Goal: Transaction & Acquisition: Obtain resource

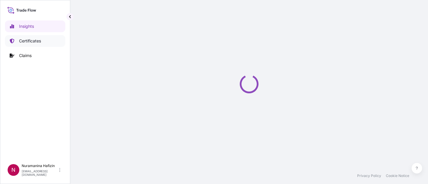
click at [36, 41] on p "Certificates" at bounding box center [30, 41] width 22 height 6
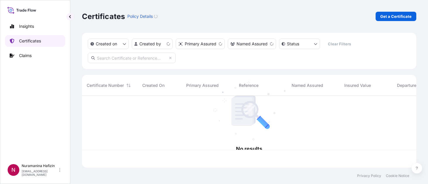
scroll to position [70, 330]
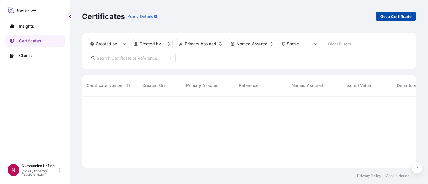
click at [408, 16] on p "Get a Certificate" at bounding box center [395, 16] width 31 height 6
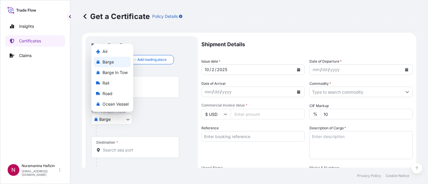
click at [122, 117] on body "Insights Certificates Claims N Nuramanina Hafizin nuramanina.hafizin@psabdp.com…" at bounding box center [214, 92] width 428 height 184
click at [117, 105] on span "Ocean Vessel" at bounding box center [115, 104] width 26 height 6
select select "Ocean Vessel"
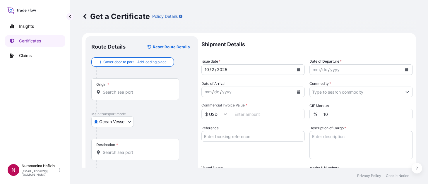
click at [148, 118] on div "Ocean Vessel Air Barge Barge in Tow Rail Road Ocean Vessel" at bounding box center [141, 121] width 101 height 11
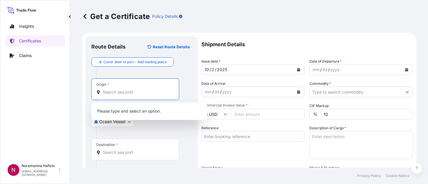
click at [137, 93] on input "Origin *" at bounding box center [137, 92] width 69 height 6
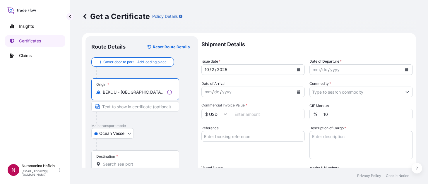
type input "BEKOU - Kallo, Belgium"
click at [146, 129] on div "Ocean Vessel Air Barge Barge in Tow Rail Road Ocean Vessel" at bounding box center [141, 133] width 101 height 11
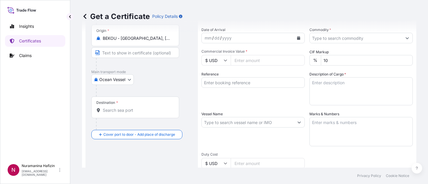
scroll to position [58, 0]
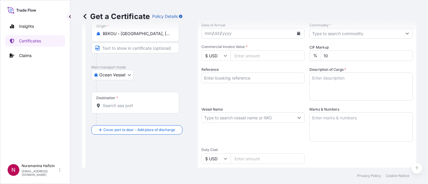
click at [122, 105] on input "Destination *" at bounding box center [137, 106] width 69 height 6
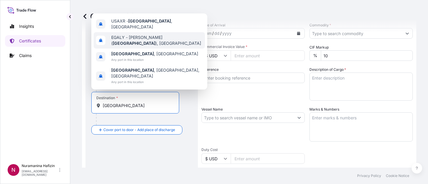
click at [138, 46] on span "EGALY - El Iskandariya ( Alexandria ), Egypt" at bounding box center [156, 41] width 91 height 12
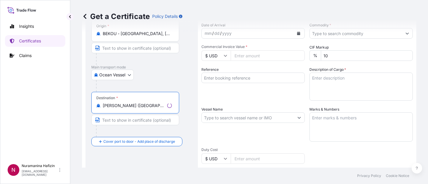
type input "EGALY - El Iskandariya (Alexandria), Egypt"
click at [163, 157] on div "Route Details Reset Route Details Cover door to port - Add loading place Place …" at bounding box center [141, 125] width 101 height 283
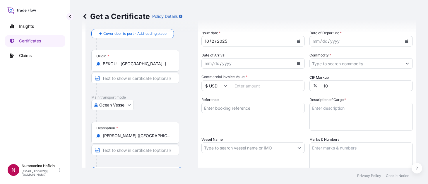
scroll to position [0, 0]
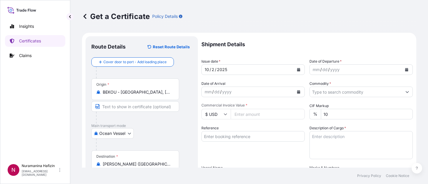
click at [48, 125] on div "Insights Certificates Claims" at bounding box center [35, 88] width 60 height 146
click at [402, 67] on button "Calendar" at bounding box center [406, 69] width 9 height 9
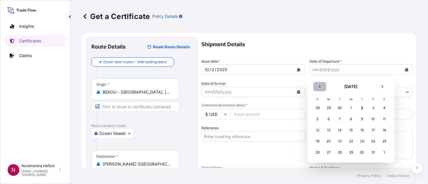
click at [318, 87] on icon "Previous" at bounding box center [320, 87] width 4 height 4
click at [340, 154] on div "30" at bounding box center [339, 152] width 11 height 11
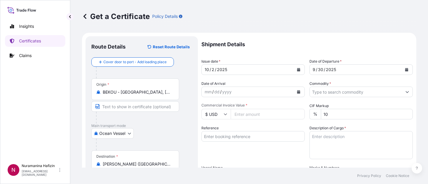
click at [259, 99] on div "Shipment Details Issue date * 10 / 2 / 2025 Date of Departure * 9 / 30 / 2025 D…" at bounding box center [306, 175] width 211 height 279
click at [296, 94] on button "Calendar" at bounding box center [298, 91] width 9 height 9
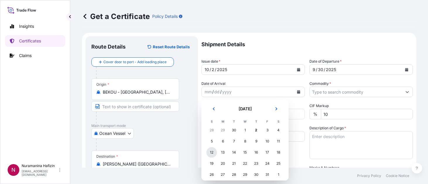
click at [212, 151] on div "12" at bounding box center [211, 152] width 11 height 11
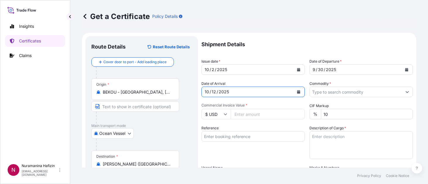
click at [233, 158] on div "Reference" at bounding box center [252, 142] width 103 height 34
click at [358, 90] on input "Commodity *" at bounding box center [355, 92] width 92 height 11
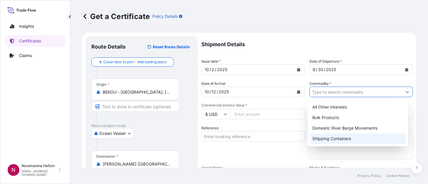
click at [327, 137] on div "Shipping Containers" at bounding box center [358, 138] width 96 height 11
type input "Shipping Containers"
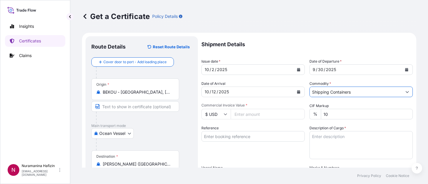
click at [260, 147] on div "Reference" at bounding box center [252, 142] width 103 height 34
click at [225, 116] on input "$ USD" at bounding box center [215, 114] width 29 height 11
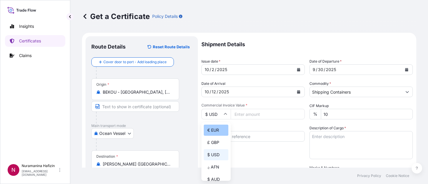
click at [218, 129] on div "€ EUR" at bounding box center [216, 130] width 25 height 11
type input "€ EUR"
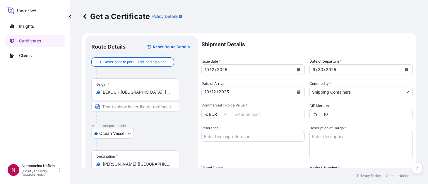
click at [237, 115] on input "Commercial Invoice Value *" at bounding box center [267, 114] width 74 height 11
type input "18128.00"
click at [253, 136] on input "Reference" at bounding box center [252, 136] width 103 height 11
paste input "B000235488"
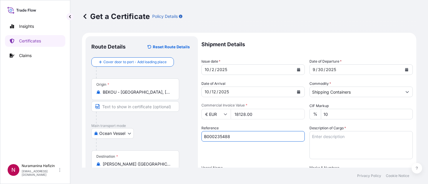
type input "B000235488"
click at [249, 156] on div "Reference B000235488" at bounding box center [252, 142] width 103 height 34
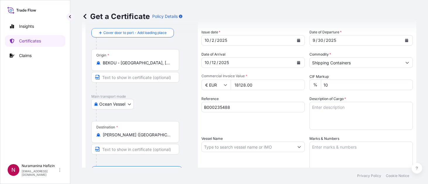
click at [252, 120] on div "Reference B000235488" at bounding box center [252, 113] width 103 height 34
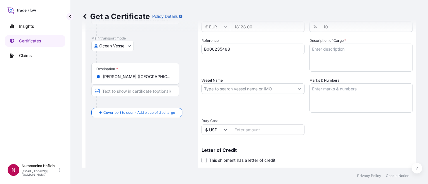
scroll to position [88, 0]
click at [241, 89] on input "Vessel Name" at bounding box center [248, 88] width 92 height 11
paste input "MSC JEONGMIN"
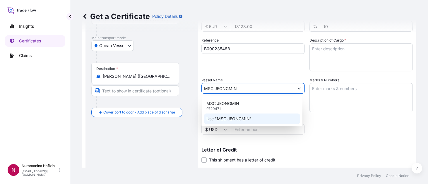
click at [231, 118] on p "Use "MSC JEONGMIN"" at bounding box center [228, 119] width 45 height 6
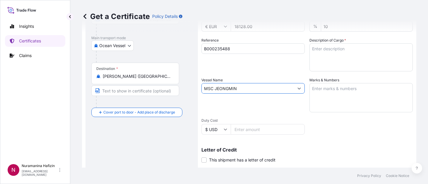
type input "MSC JEONGMIN"
click at [347, 124] on div "Shipment Details Issue date * 10 / 2 / 2025 Date of Departure * 9 / 30 / 2025 D…" at bounding box center [306, 88] width 211 height 279
click at [128, 158] on div "Route Details Reset Route Details Cover door to port - Add loading place Place …" at bounding box center [141, 95] width 101 height 283
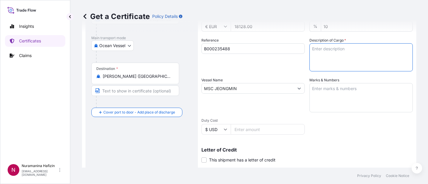
click at [337, 53] on textarea "Description of Cargo *" at bounding box center [360, 57] width 103 height 28
paste textarea "CARTON LOADED ONTO 5 PALLETS LOADED INTO 1 LCL CARBOPOL(R) ULTREZ 10 POLYMER, B…"
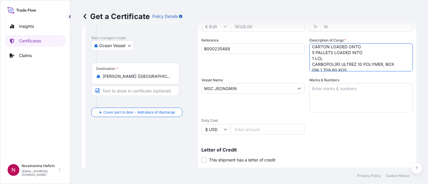
scroll to position [0, 0]
type textarea "CARTON LOADED ONTO 5 PALLETS LOADED INTO 1 LCL CARBOPOL(R) ULTREZ 10 POLYMER, B…"
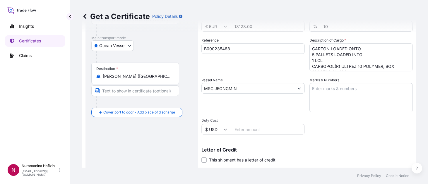
click at [136, 138] on div "Route Details Reset Route Details Cover door to port - Add loading place Place …" at bounding box center [141, 95] width 101 height 283
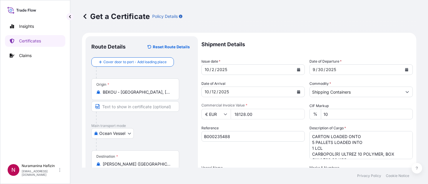
click at [30, 115] on div "Insights Certificates Claims" at bounding box center [35, 88] width 60 height 146
click at [38, 127] on div "Insights Certificates Claims" at bounding box center [35, 88] width 60 height 146
click at [31, 122] on div "Insights Certificates Claims" at bounding box center [35, 88] width 60 height 146
click at [32, 120] on div "Insights Certificates Claims" at bounding box center [35, 88] width 60 height 146
click at [50, 124] on div "Insights Certificates Claims" at bounding box center [35, 88] width 60 height 146
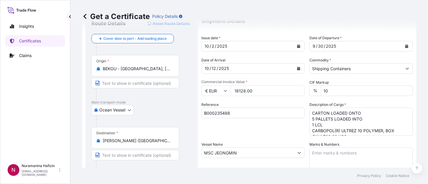
scroll to position [58, 0]
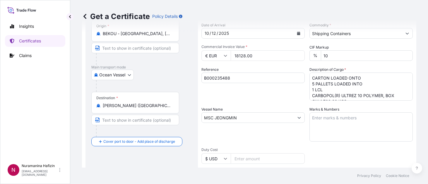
click at [44, 125] on div "Insights Certificates Claims" at bounding box center [35, 88] width 60 height 146
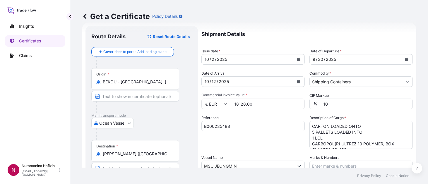
scroll to position [0, 0]
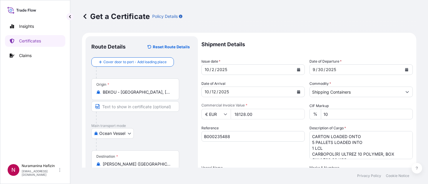
click at [36, 121] on div "Insights Certificates Claims" at bounding box center [35, 88] width 60 height 146
click at [50, 106] on div "Insights Certificates Claims" at bounding box center [35, 88] width 60 height 146
click at [28, 118] on div "Insights Certificates Claims" at bounding box center [35, 88] width 60 height 146
click at [31, 104] on div "Insights Certificates Claims" at bounding box center [35, 88] width 60 height 146
click at [37, 125] on div "Insights Certificates Claims" at bounding box center [35, 88] width 60 height 146
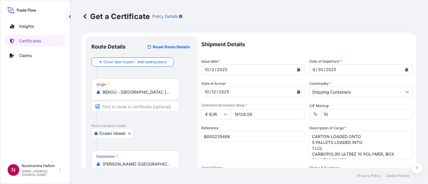
click at [29, 144] on div "Insights Certificates Claims" at bounding box center [35, 88] width 60 height 146
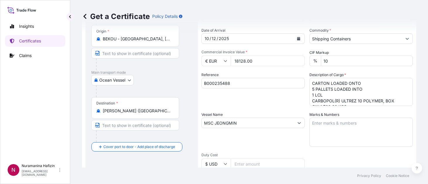
scroll to position [58, 0]
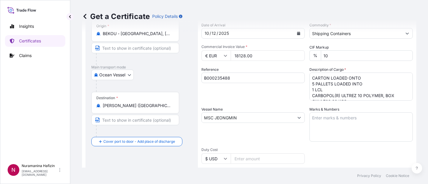
click at [48, 135] on div "Insights Certificates Claims" at bounding box center [35, 88] width 60 height 146
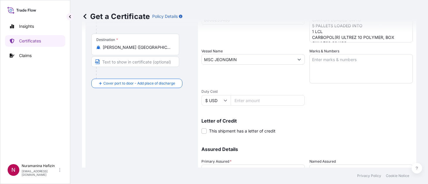
scroll to position [117, 0]
click at [28, 125] on div "Insights Certificates Claims" at bounding box center [35, 88] width 60 height 146
click at [46, 141] on div "Insights Certificates Claims" at bounding box center [35, 88] width 60 height 146
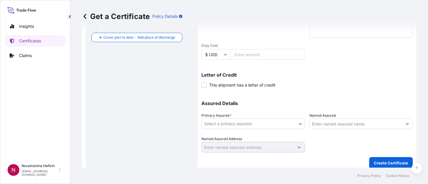
scroll to position [167, 0]
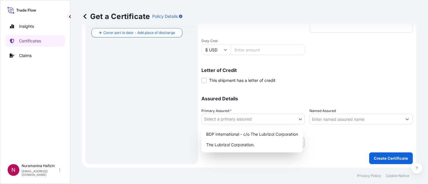
click at [262, 121] on body "Insights Certificates Claims N Nuramanina Hafizin nuramanina.hafizin@psabdp.com…" at bounding box center [214, 92] width 428 height 184
click at [252, 142] on div "The Lubrizol Corporation." at bounding box center [252, 145] width 97 height 11
select select "32212"
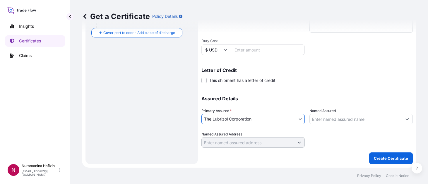
click at [253, 156] on div "Shipment Details Issue date * 10 / 2 / 2025 Date of Departure * 9 / 30 / 2025 D…" at bounding box center [306, 16] width 211 height 295
click at [23, 148] on div "Insights Certificates Claims" at bounding box center [35, 88] width 60 height 146
click at [30, 114] on div "Insights Certificates Claims" at bounding box center [35, 88] width 60 height 146
click at [24, 122] on div "Insights Certificates Claims" at bounding box center [35, 88] width 60 height 146
click at [50, 116] on div "Insights Certificates Claims" at bounding box center [35, 88] width 60 height 146
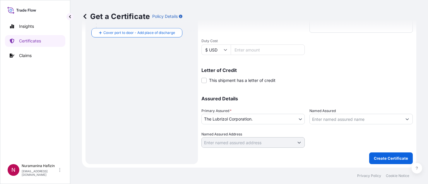
click at [23, 115] on div "Insights Certificates Claims" at bounding box center [35, 88] width 60 height 146
click at [60, 109] on div "Insights Certificates Claims" at bounding box center [35, 88] width 60 height 146
click at [322, 117] on input "Named Assured" at bounding box center [355, 119] width 92 height 11
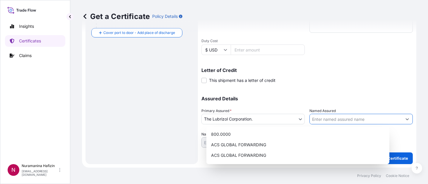
paste input "JOHNSON AND JOHNSON EGYPT S.A.E"
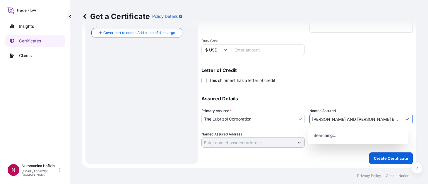
type input "JOHNSON AND JOHNSON EGYPT S.A.E"
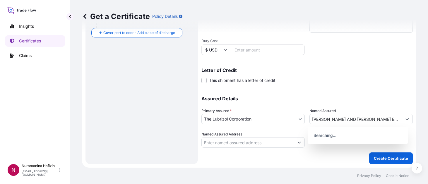
click at [339, 85] on div "Shipment Details Issue date * 10 / 2 / 2025 Date of Departure * 9 / 30 / 2025 D…" at bounding box center [306, 8] width 211 height 279
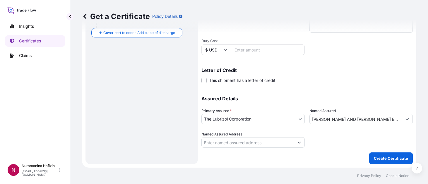
click at [59, 127] on div "Insights Certificates Claims" at bounding box center [35, 88] width 60 height 146
click at [373, 156] on p "Create Certificate" at bounding box center [390, 158] width 34 height 6
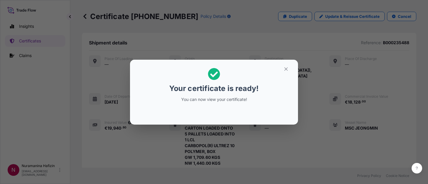
click at [229, 100] on p "You can now view your certificate!" at bounding box center [214, 100] width 90 height 6
click at [288, 68] on icon "button" at bounding box center [285, 68] width 5 height 5
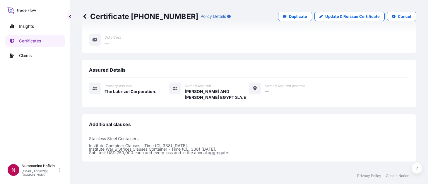
scroll to position [233, 0]
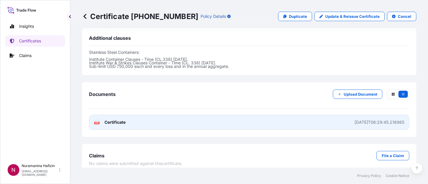
click at [101, 119] on div "PDF Certificate" at bounding box center [110, 122] width 32 height 6
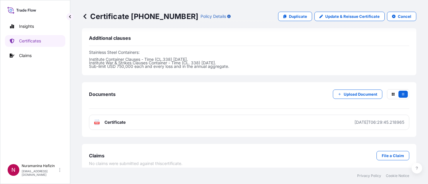
click at [20, 126] on div "Insights Certificates Claims" at bounding box center [35, 88] width 60 height 146
click at [25, 42] on p "Certificates" at bounding box center [30, 41] width 22 height 6
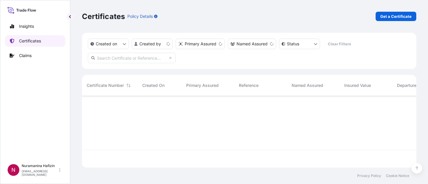
scroll to position [70, 330]
